Goal: Transaction & Acquisition: Book appointment/travel/reservation

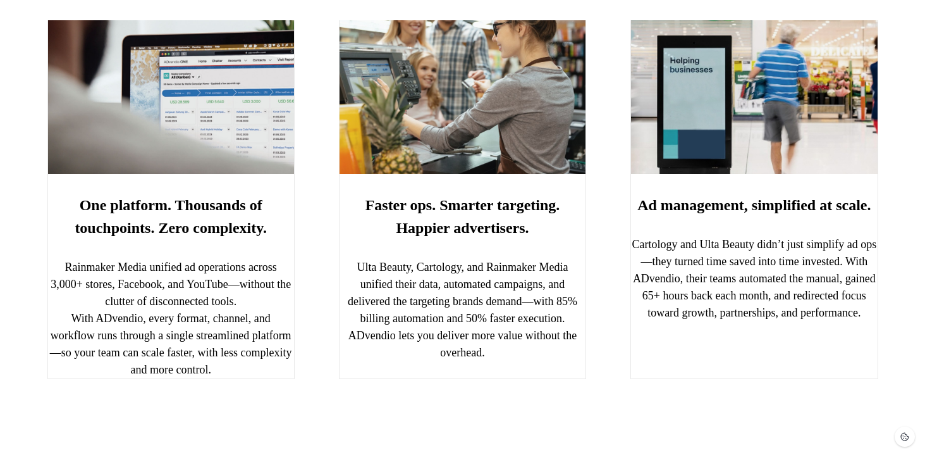
scroll to position [1726, 0]
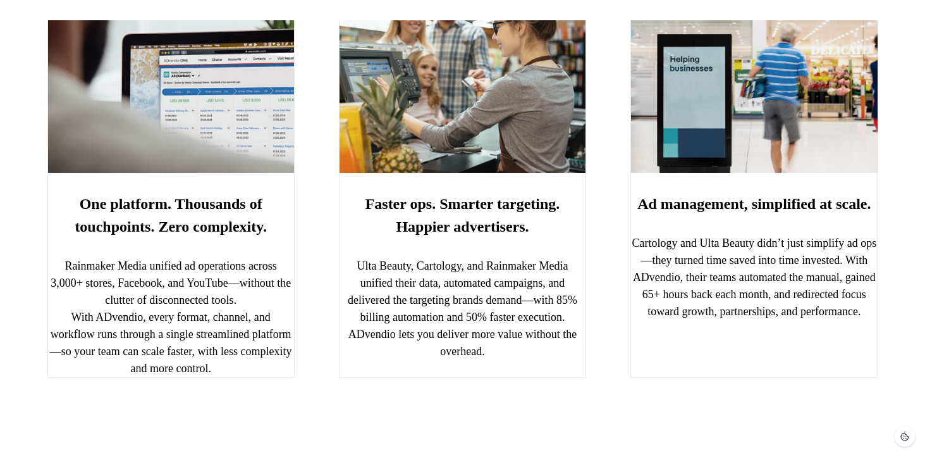
click at [517, 204] on div "Faster ops. Smarter targeting. Happier advertisers. Ulta Beauty, Cartology, and…" at bounding box center [462, 189] width 247 height 376
click at [545, 136] on img at bounding box center [463, 87] width 246 height 171
click at [726, 173] on img at bounding box center [754, 87] width 246 height 171
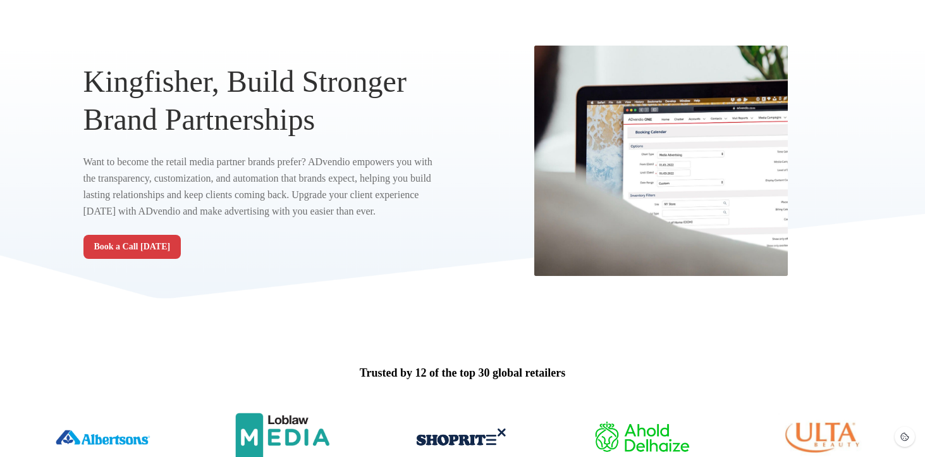
scroll to position [0, 0]
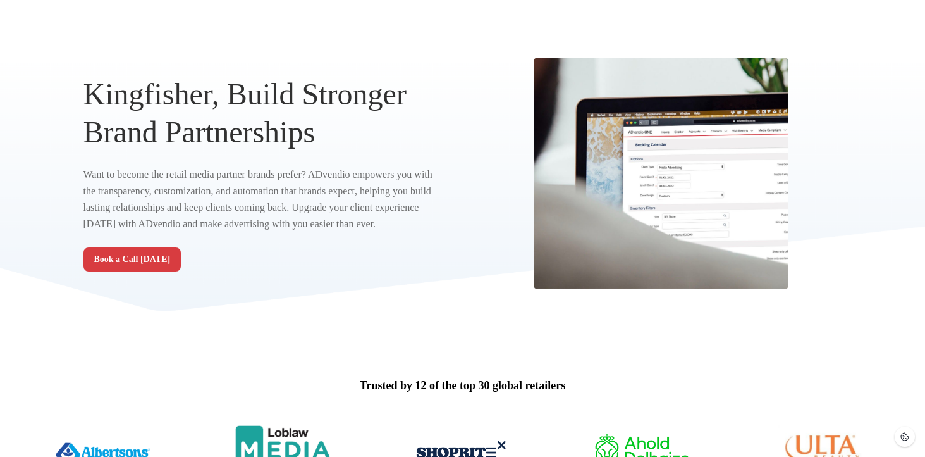
click at [652, 181] on img at bounding box center [661, 173] width 253 height 230
click at [143, 271] on button "Book a Call [DATE]" at bounding box center [133, 259] width 98 height 24
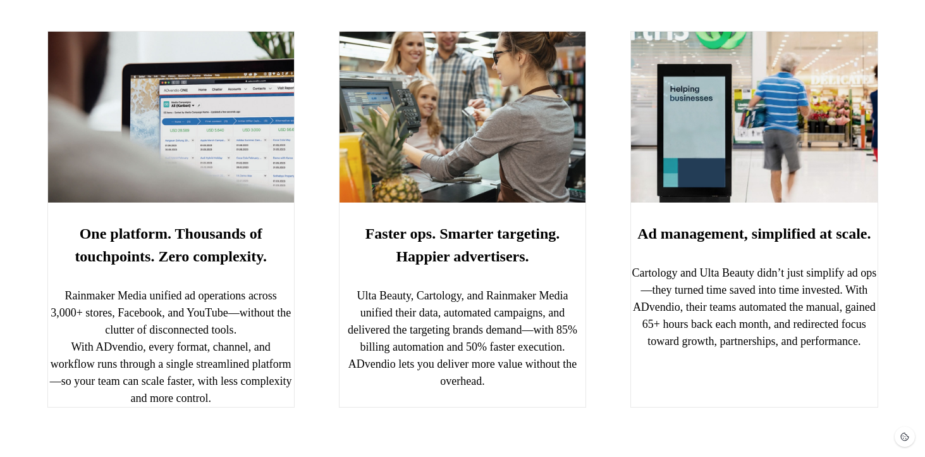
scroll to position [1701, 0]
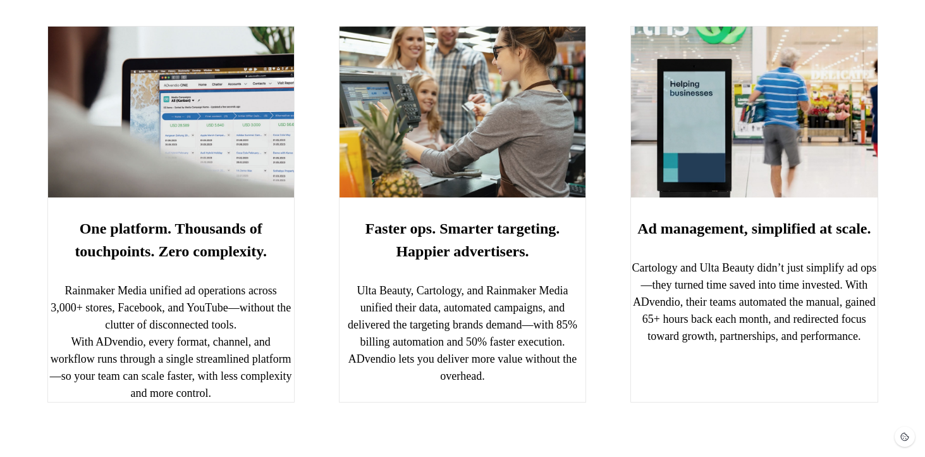
click at [132, 307] on div "One platform. Thousands of touchpoints. Zero complexity. Rainmaker Media unifie…" at bounding box center [170, 214] width 247 height 376
click at [470, 247] on strong "Faster ops. Smarter targeting. Happier advertisers." at bounding box center [463, 239] width 195 height 39
click at [747, 237] on strong "Ad management, simplified at scale." at bounding box center [754, 228] width 233 height 16
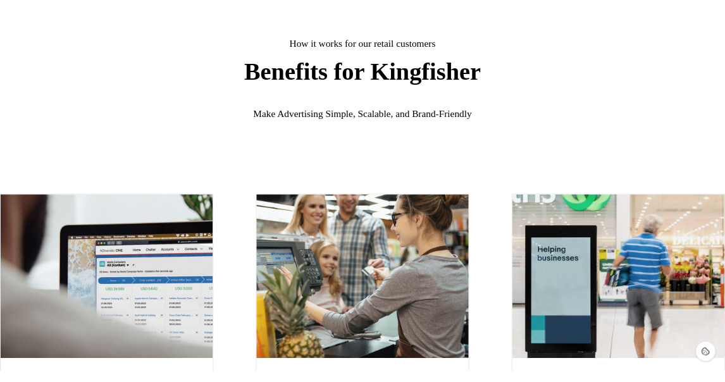
scroll to position [1590, 0]
